Goal: Find specific page/section: Find specific page/section

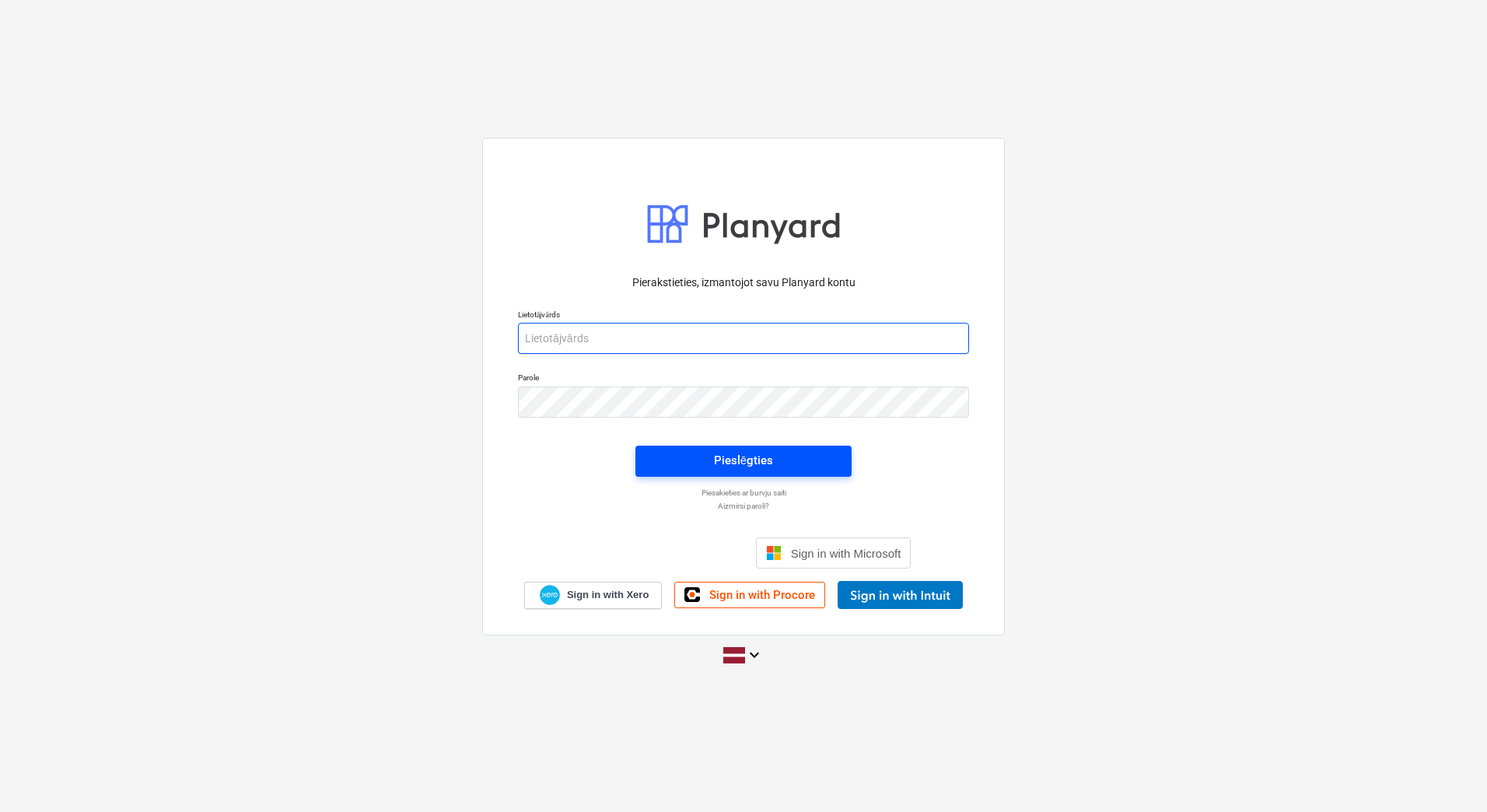
type input "[PERSON_NAME][EMAIL_ADDRESS][DOMAIN_NAME]"
click at [806, 460] on span "Pieslēgties" at bounding box center [743, 460] width 179 height 20
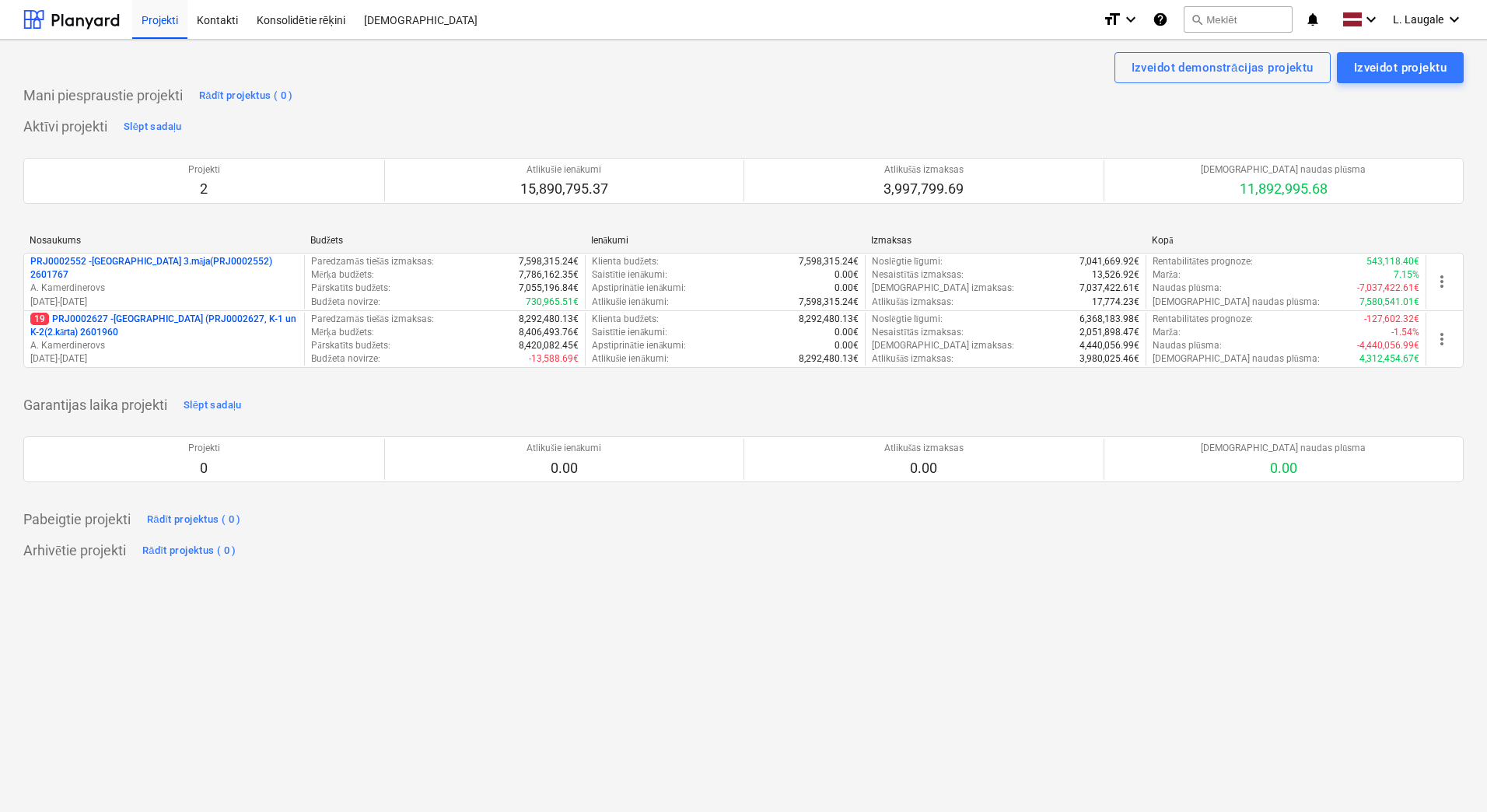
click at [273, 326] on p "19 PRJ0002627 - [GEOGRAPHIC_DATA] (PRJ0002627, K-1 un K-2(2.kārta) 2601960" at bounding box center [164, 326] width 268 height 26
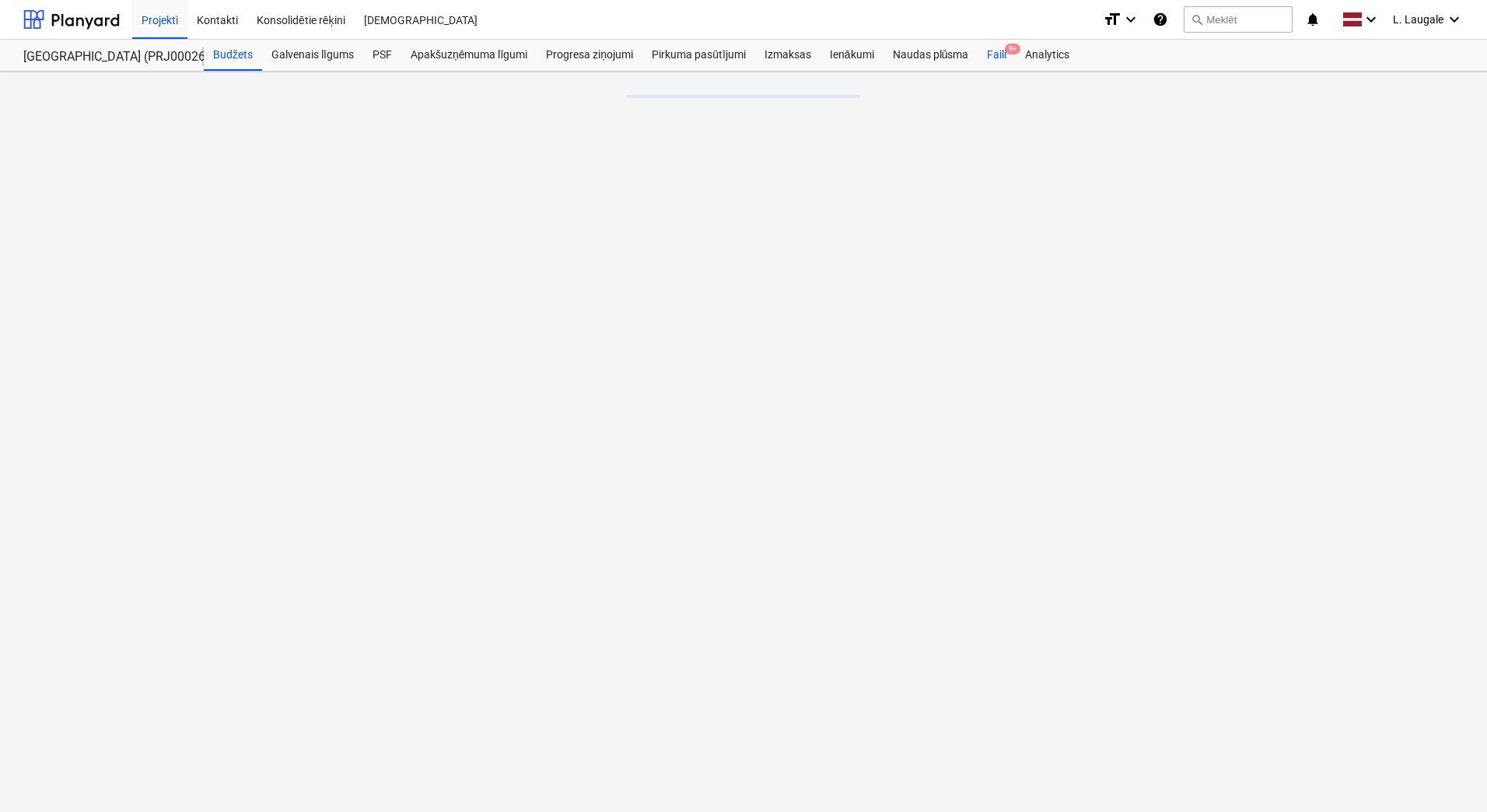
click at [1008, 57] on div "Faili 9+" at bounding box center [997, 55] width 38 height 31
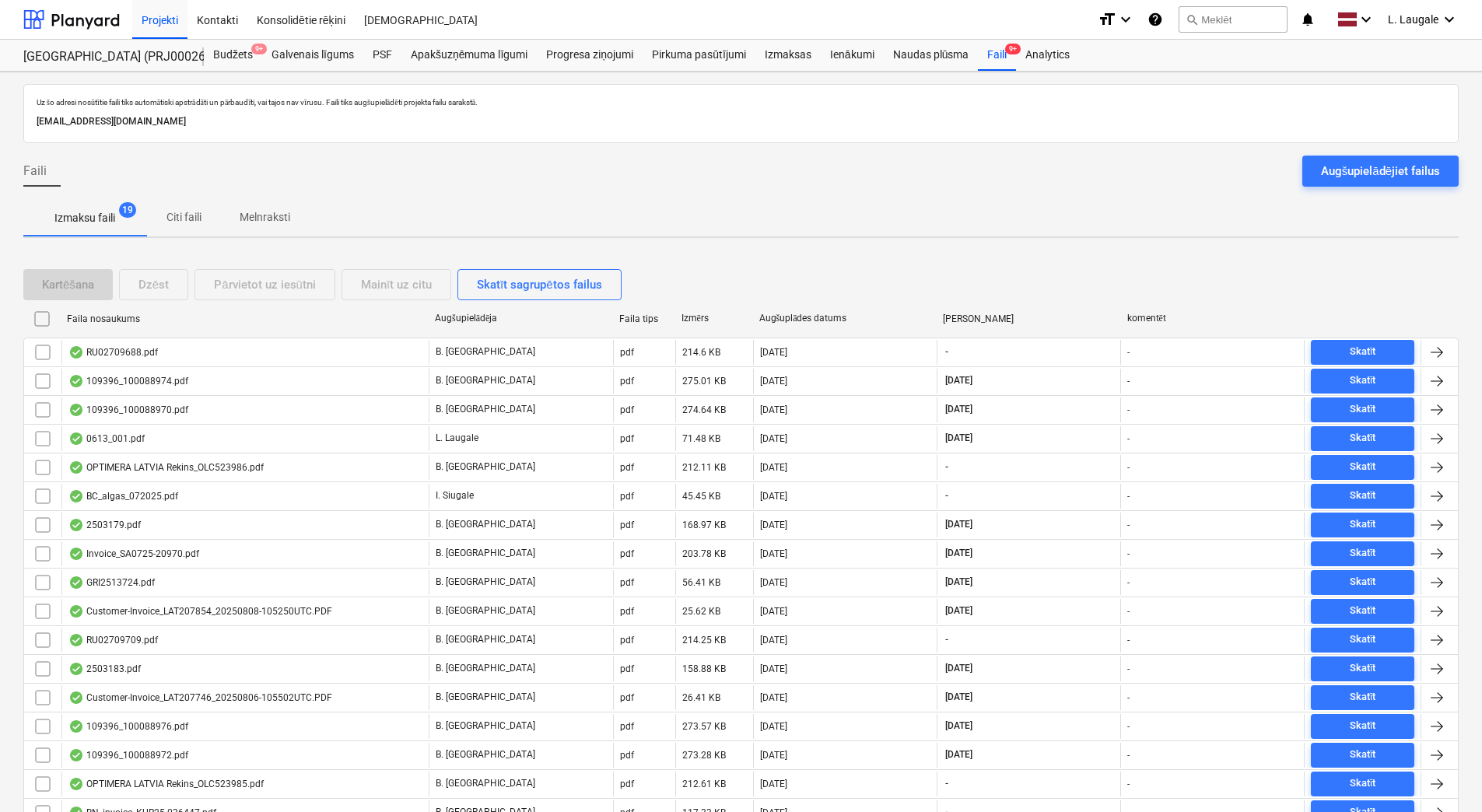
click at [234, 212] on span "Melnraksti" at bounding box center [265, 217] width 88 height 25
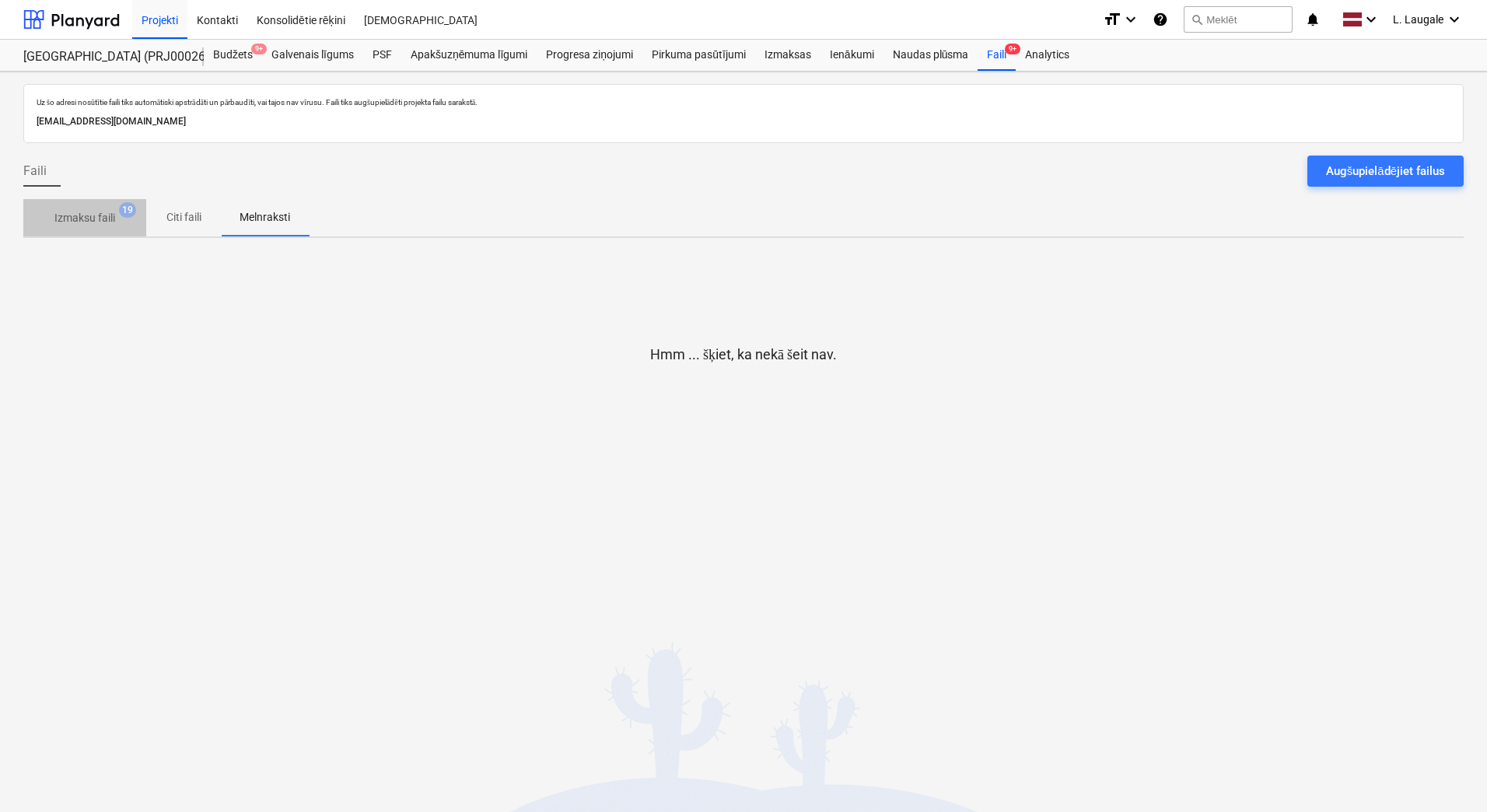
click at [110, 216] on p "Izmaksu faili" at bounding box center [84, 218] width 60 height 17
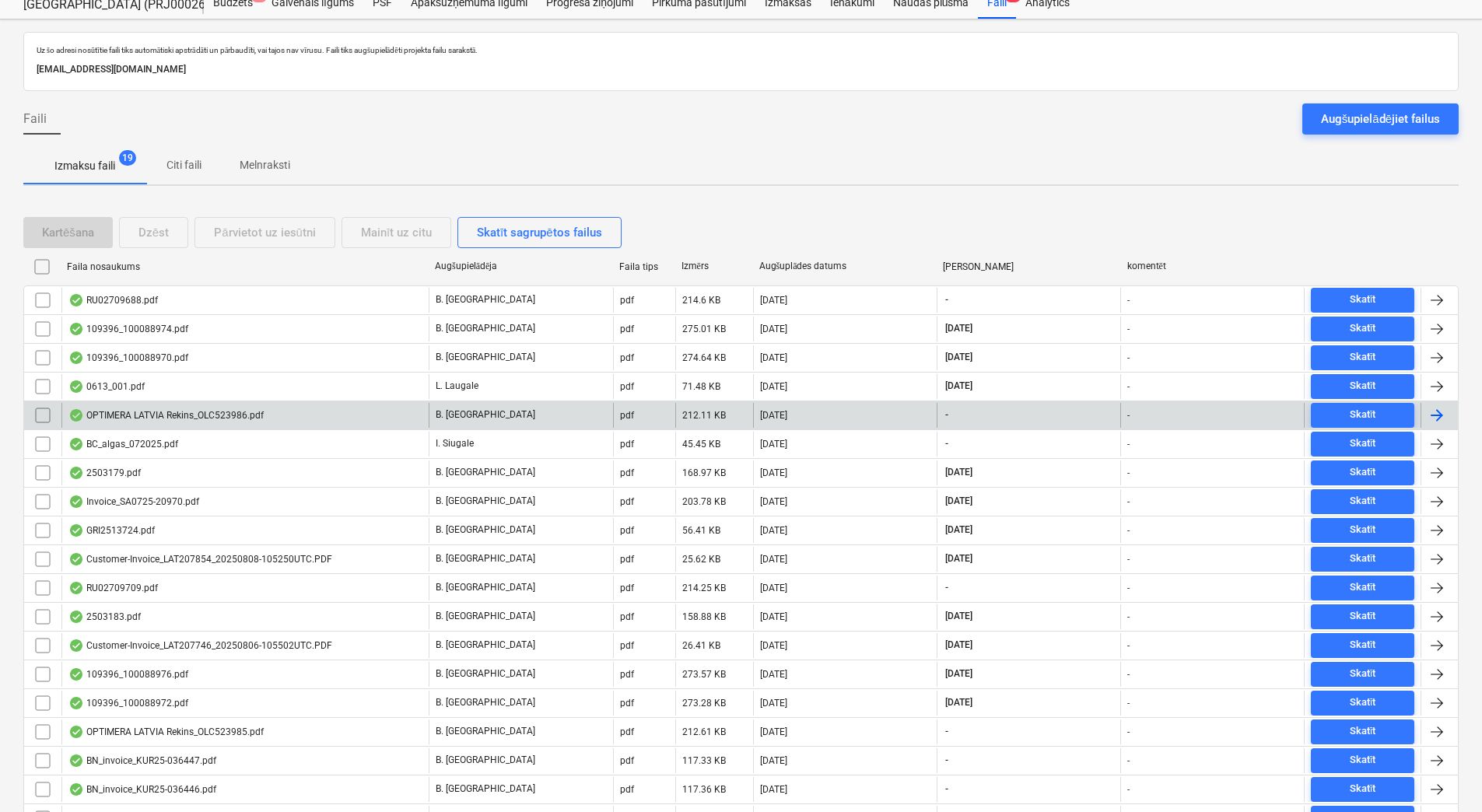
scroll to position [129, 0]
